Goal: Task Accomplishment & Management: Manage account settings

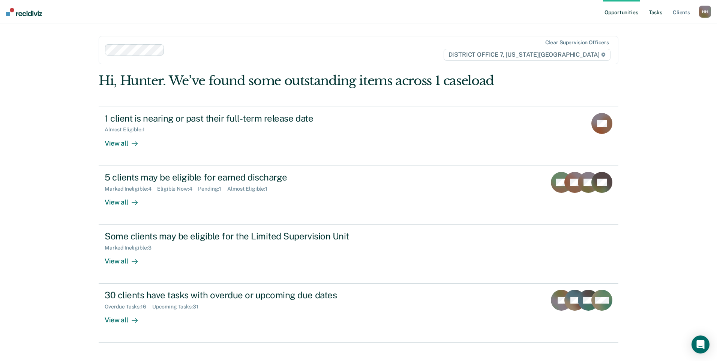
click at [656, 7] on link "Tasks" at bounding box center [655, 12] width 16 height 24
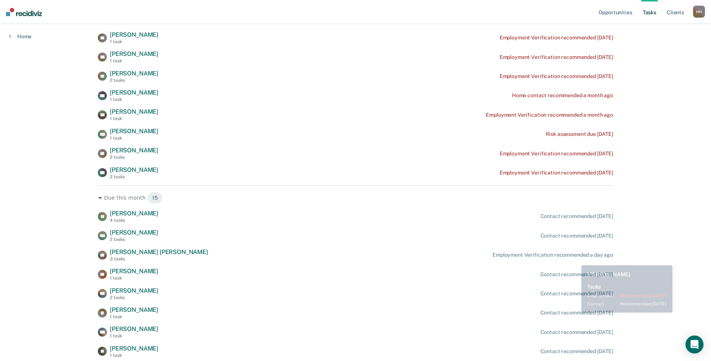
scroll to position [262, 0]
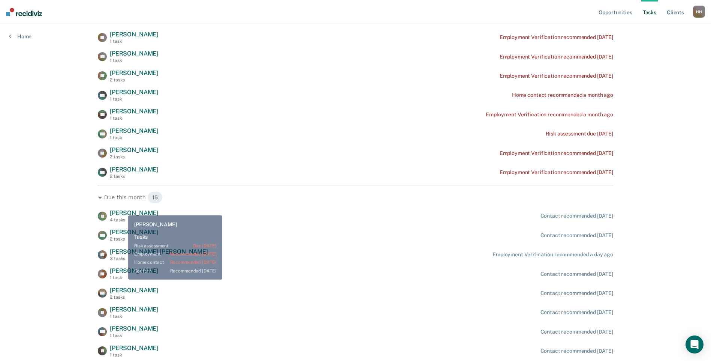
click at [123, 208] on div "Due this month 15 JD Joseph Deluna 4 tasks Contact recommended in 2 days KM Kie…" at bounding box center [355, 338] width 515 height 307
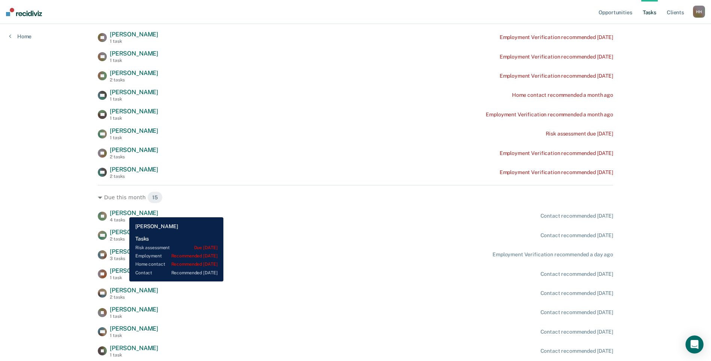
click at [124, 211] on span "Joseph Deluna" at bounding box center [134, 212] width 48 height 7
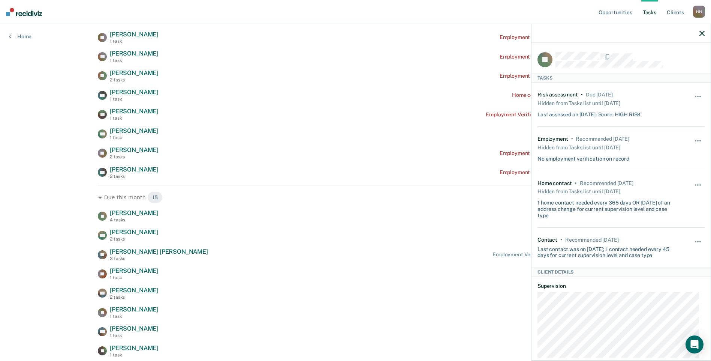
click at [701, 35] on icon "button" at bounding box center [702, 33] width 5 height 5
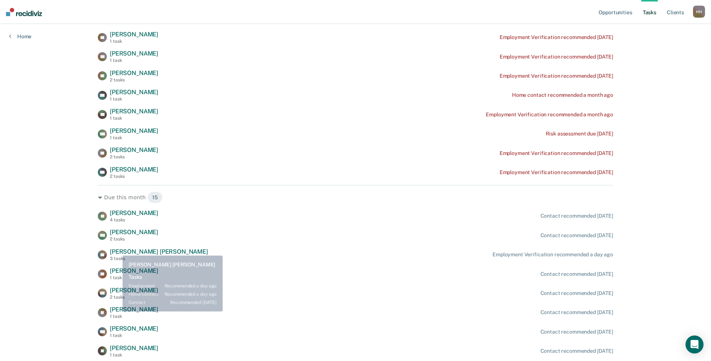
click at [117, 251] on span "Rhim Evans" at bounding box center [159, 251] width 98 height 7
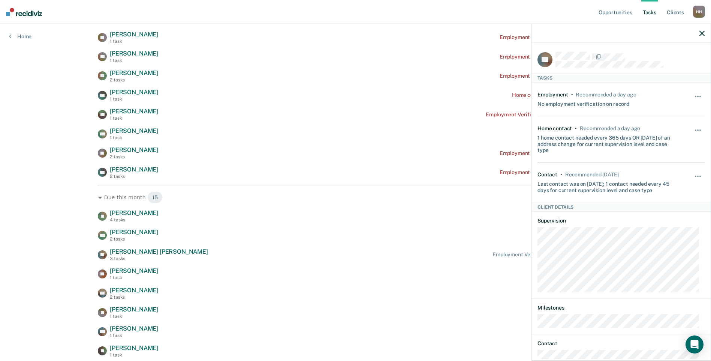
click at [703, 32] on icon "button" at bounding box center [702, 33] width 5 height 5
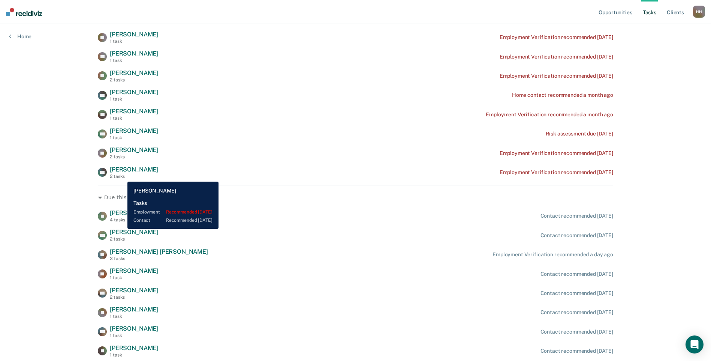
click at [117, 176] on div "2 tasks" at bounding box center [134, 176] width 48 height 5
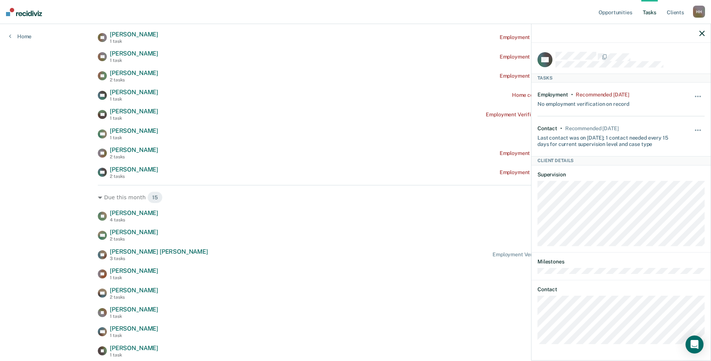
click at [367, 179] on div "Overdue 15 JK John Kelsey 3 tasks Employment Verification recommended a year ag…" at bounding box center [355, 181] width 515 height 621
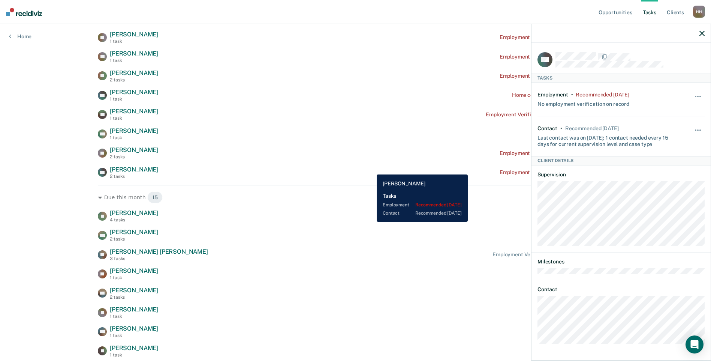
click at [371, 169] on div "CO Casey Ortega 2 tasks Employment Verification recommended 8 days ago" at bounding box center [355, 172] width 515 height 13
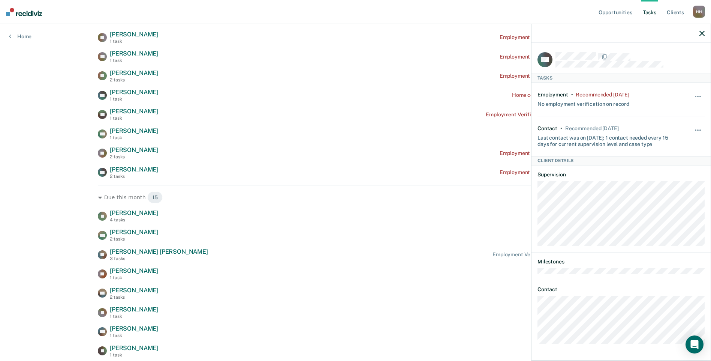
click at [701, 31] on icon "button" at bounding box center [702, 33] width 5 height 5
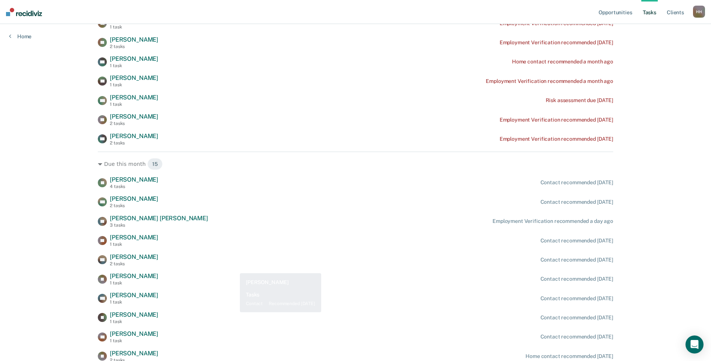
scroll to position [337, 0]
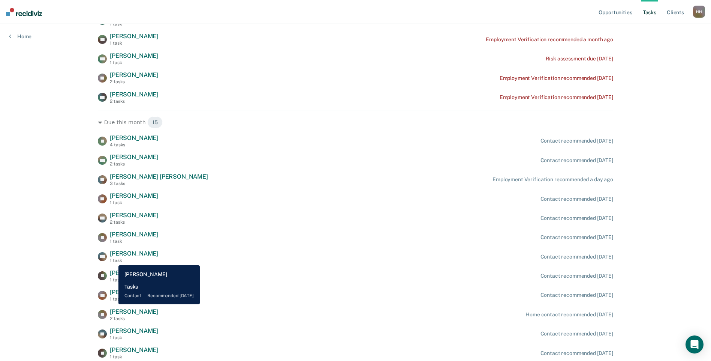
click at [111, 260] on div "1 task" at bounding box center [134, 260] width 48 height 5
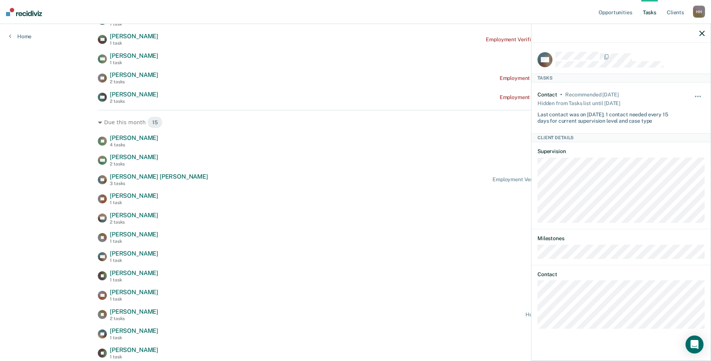
click at [701, 31] on icon "button" at bounding box center [702, 33] width 5 height 5
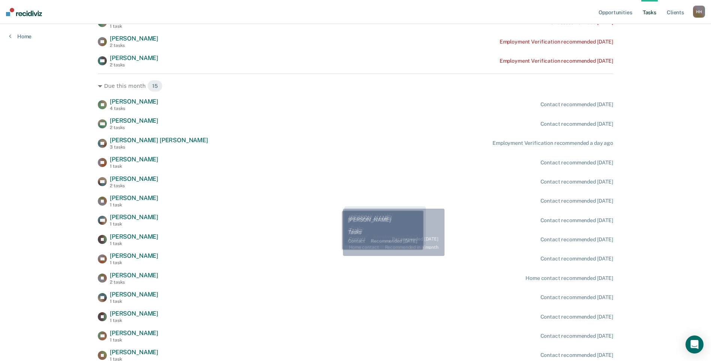
scroll to position [424, 0]
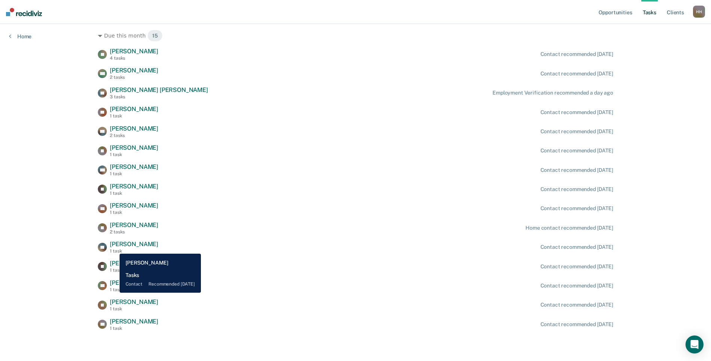
click at [113, 248] on div "1 task" at bounding box center [134, 250] width 48 height 5
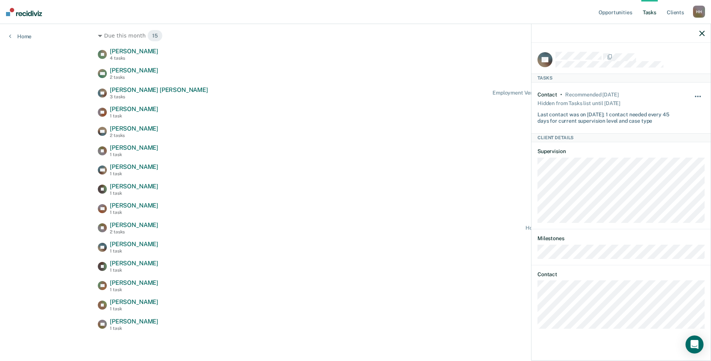
click at [699, 95] on button "button" at bounding box center [698, 100] width 13 height 12
click at [400, 105] on div "JD Joseph Deluna 4 tasks Contact recommended in 2 days KM Kierstin Morgan 2 tas…" at bounding box center [355, 189] width 515 height 283
click at [703, 33] on icon "button" at bounding box center [702, 33] width 5 height 5
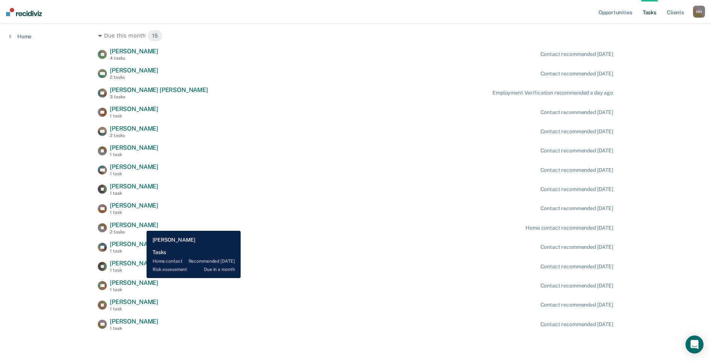
click at [138, 224] on span "Justin Boespflug" at bounding box center [134, 224] width 48 height 7
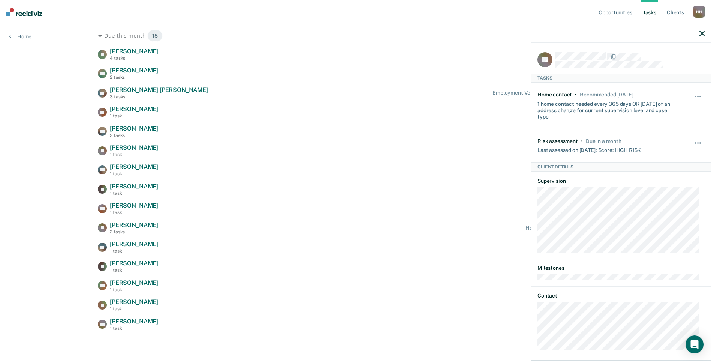
click at [706, 30] on div at bounding box center [621, 33] width 179 height 19
click at [703, 31] on icon "button" at bounding box center [702, 33] width 5 height 5
